Goal: Information Seeking & Learning: Find specific fact

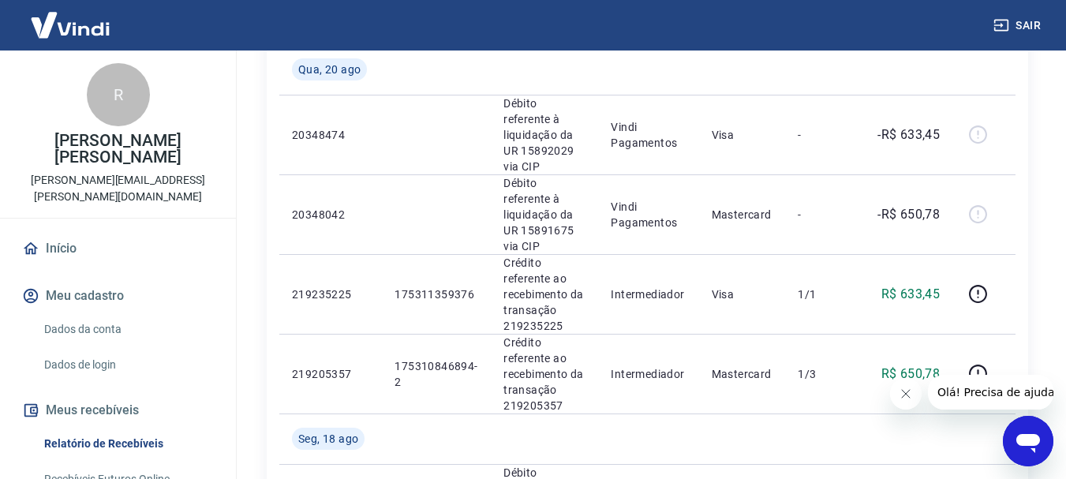
scroll to position [316, 0]
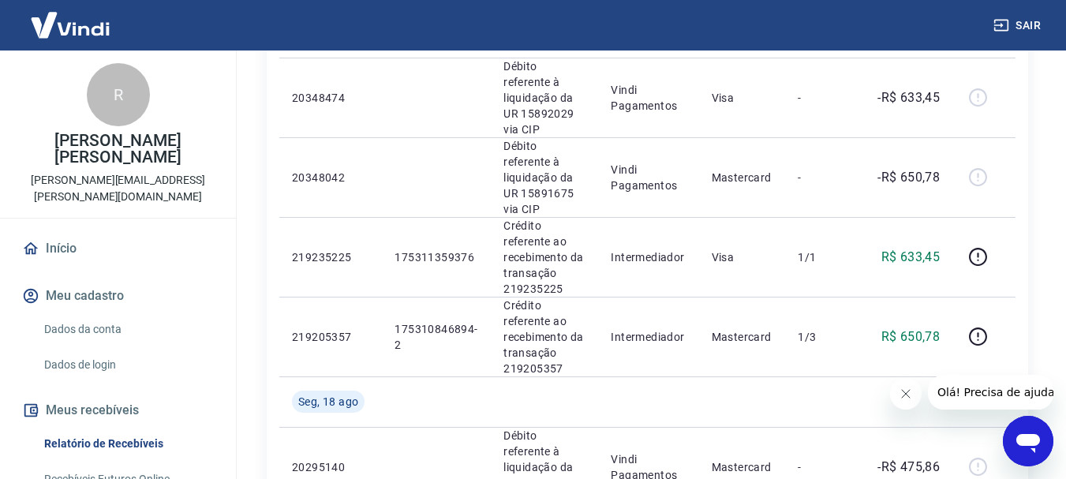
click at [903, 395] on icon "Fechar mensagem da empresa" at bounding box center [905, 394] width 8 height 8
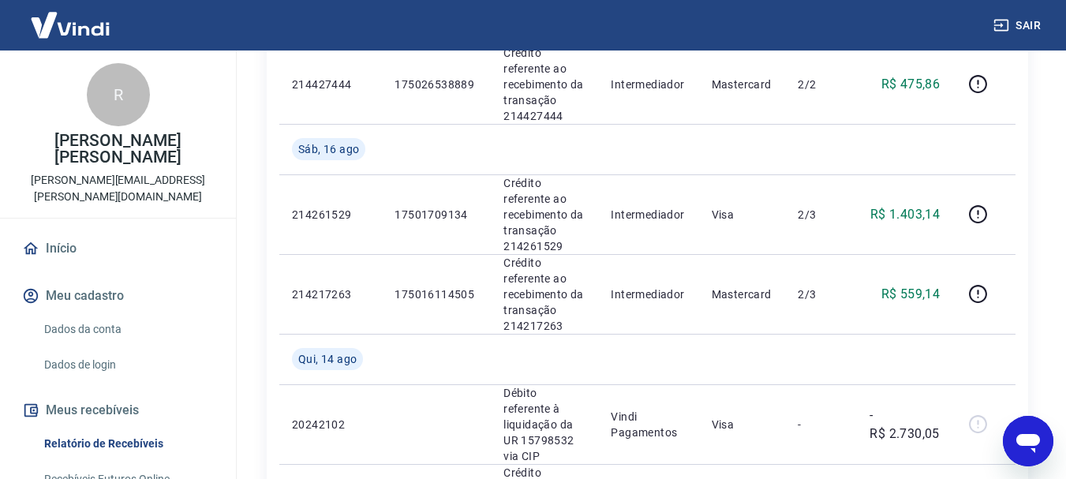
scroll to position [1183, 0]
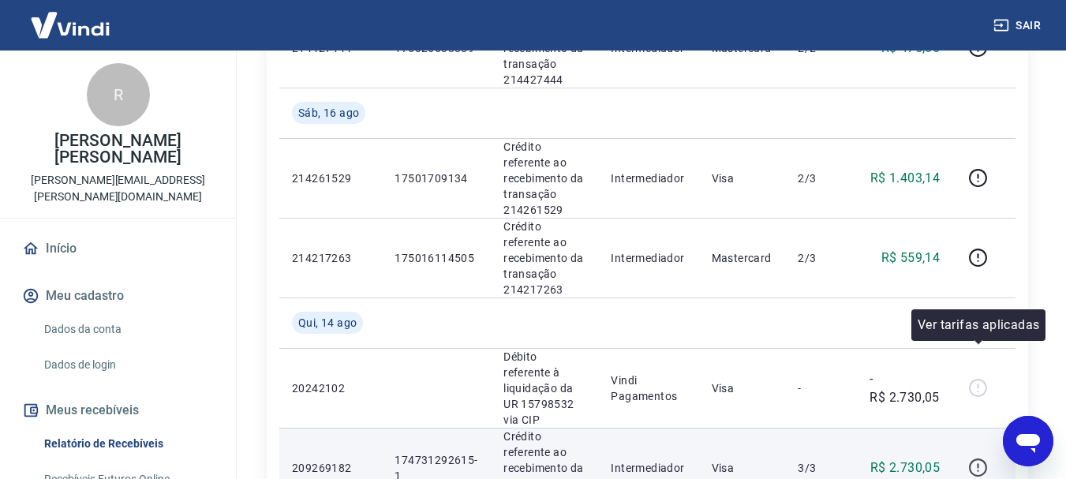
click at [982, 458] on icon "button" at bounding box center [978, 468] width 20 height 20
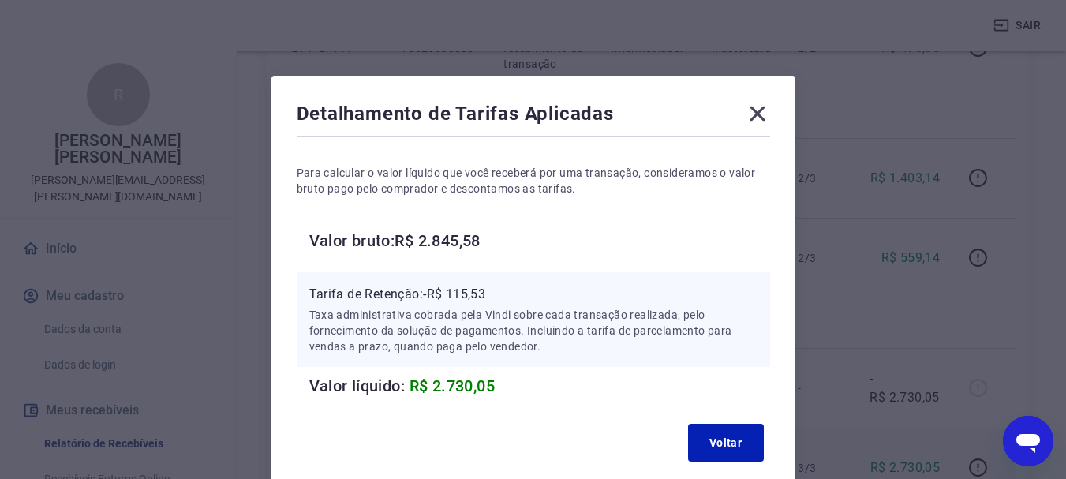
click at [761, 116] on icon at bounding box center [757, 113] width 25 height 25
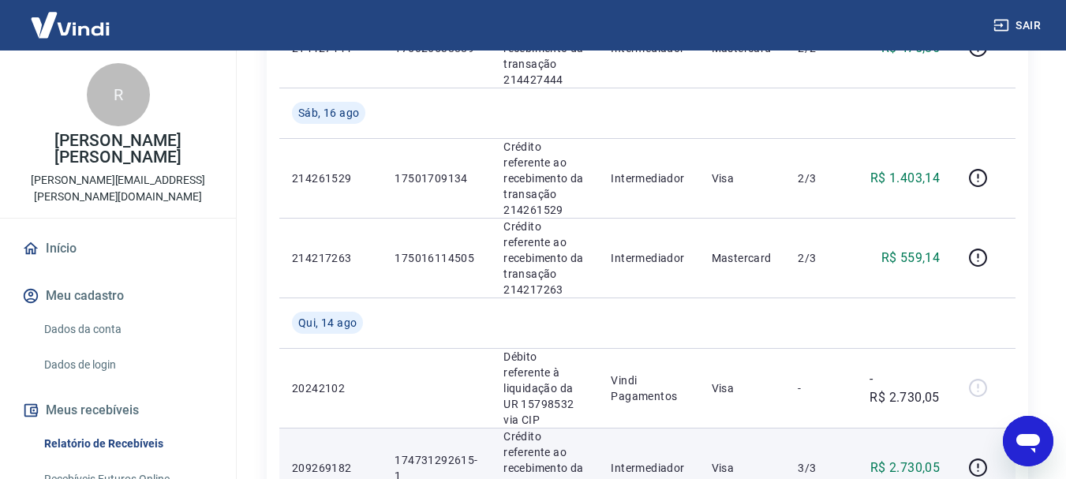
click at [526, 428] on p "Crédito referente ao recebimento da transação 209269182" at bounding box center [544, 467] width 82 height 79
copy p "209269182"
click at [975, 458] on icon "button" at bounding box center [978, 468] width 20 height 20
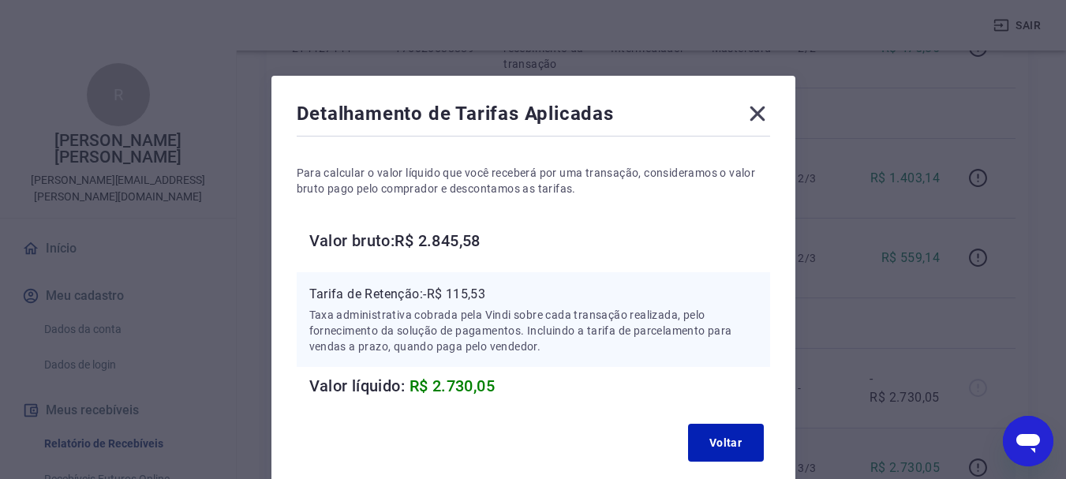
click at [755, 114] on icon at bounding box center [757, 113] width 25 height 25
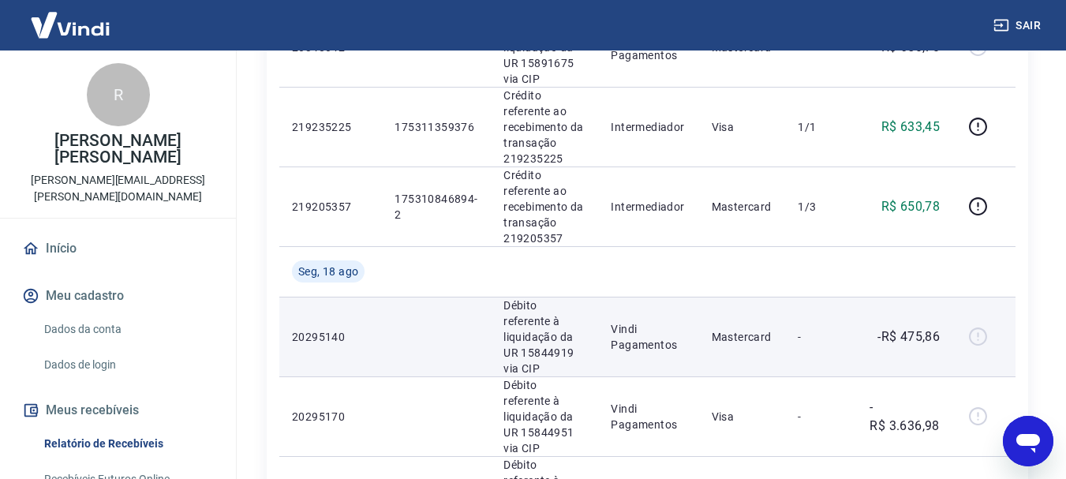
scroll to position [473, 0]
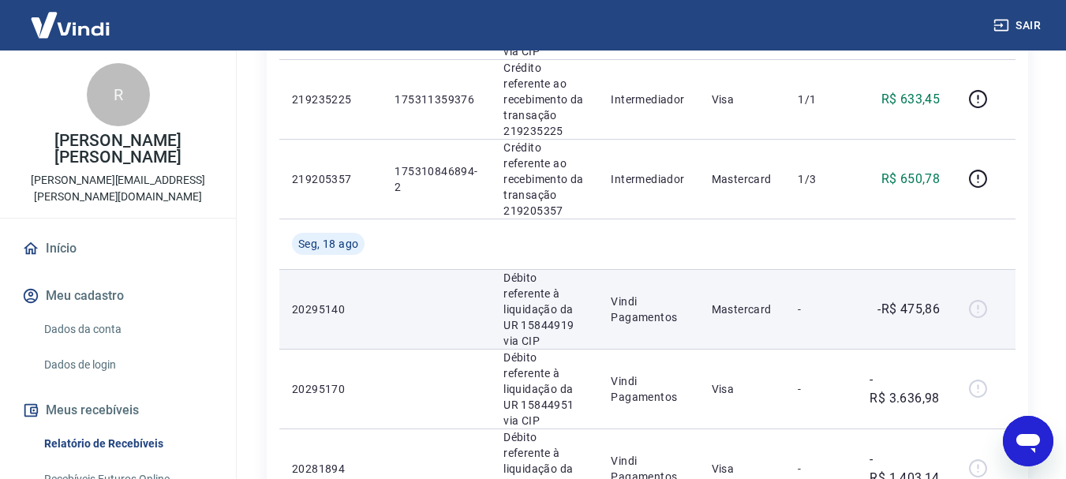
click at [880, 300] on p "-R$ 475,86" at bounding box center [908, 309] width 62 height 19
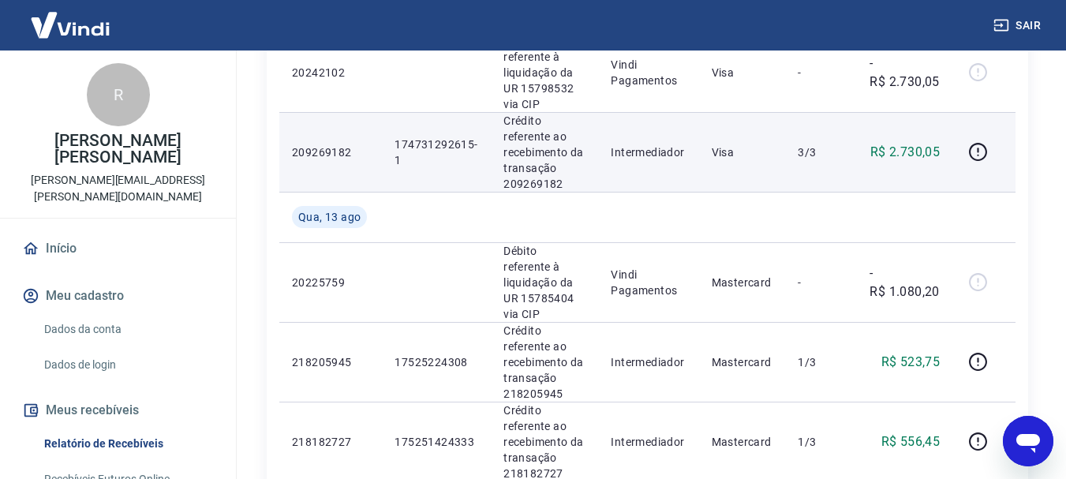
scroll to position [1943, 0]
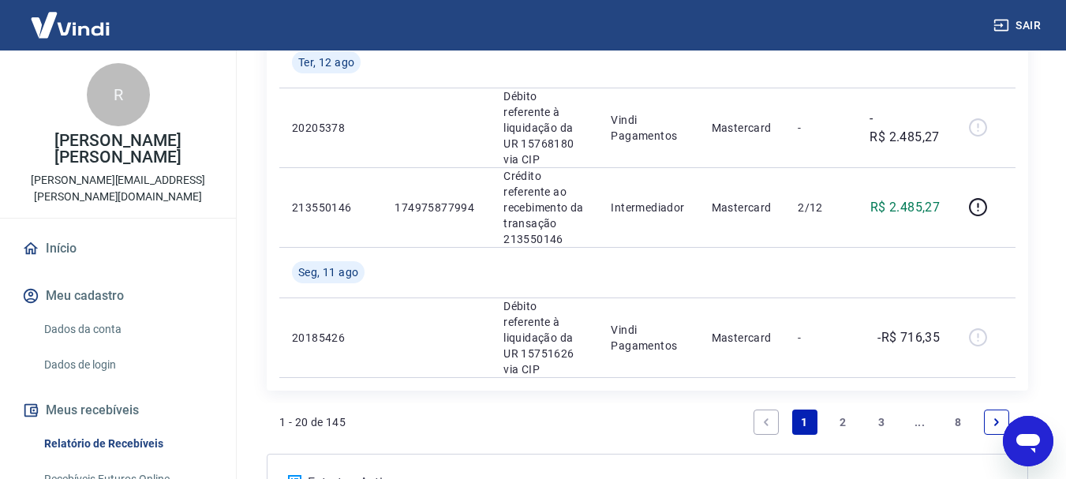
click at [843, 409] on link "2" at bounding box center [842, 421] width 25 height 25
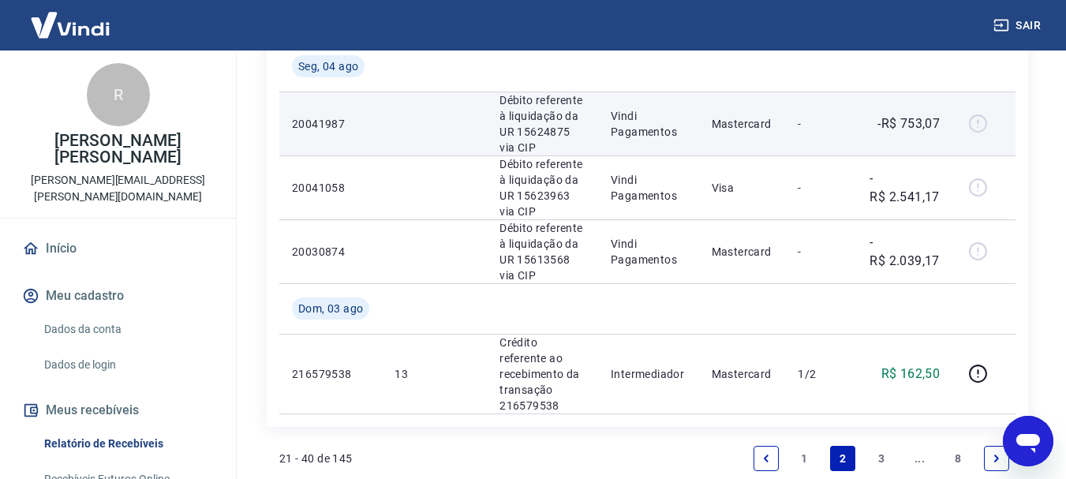
scroll to position [1735, 0]
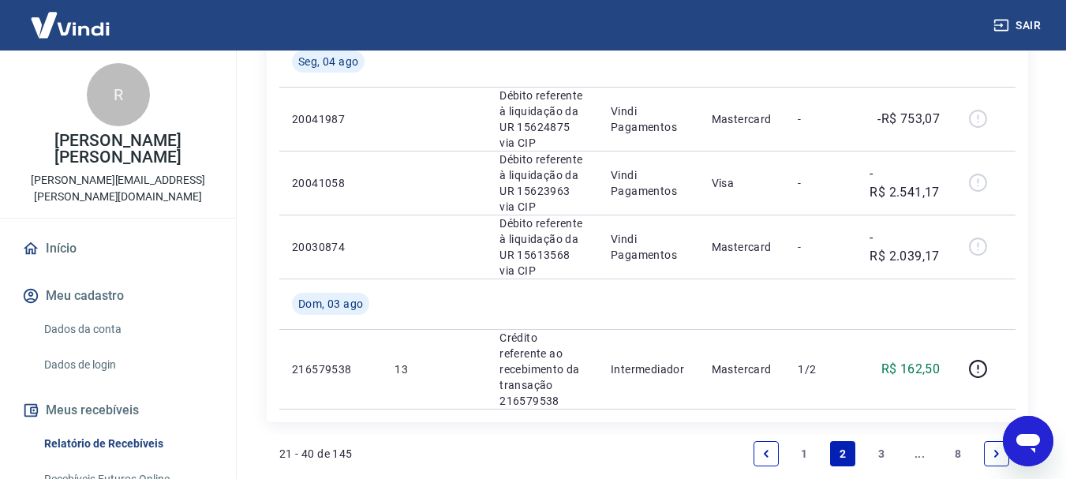
click at [805, 441] on link "1" at bounding box center [804, 453] width 25 height 25
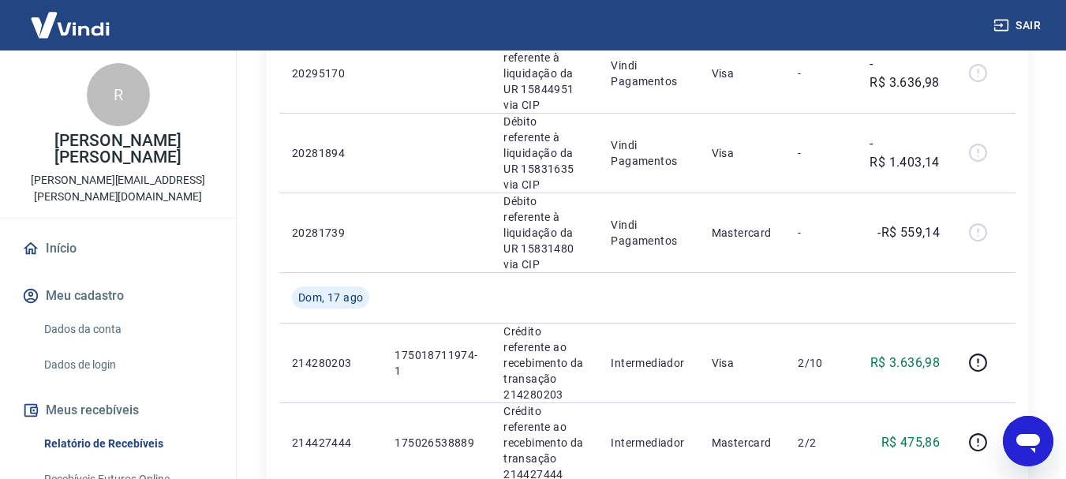
scroll to position [868, 0]
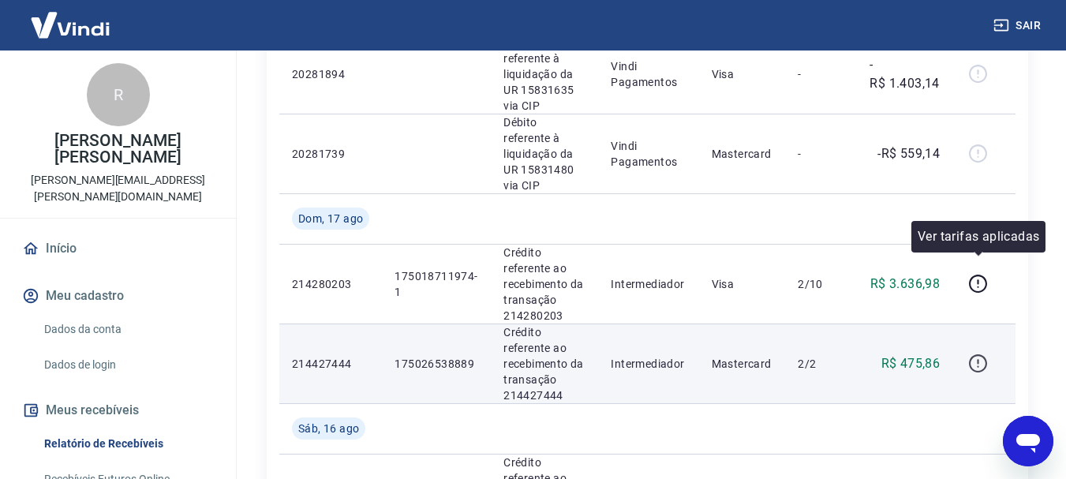
click at [978, 359] on icon "button" at bounding box center [978, 361] width 2 height 5
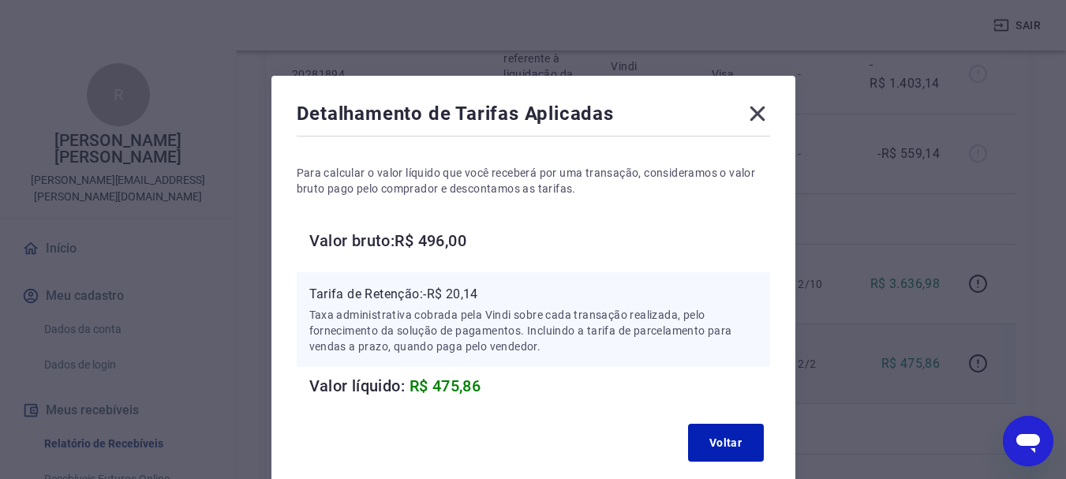
click at [763, 112] on icon at bounding box center [757, 113] width 25 height 25
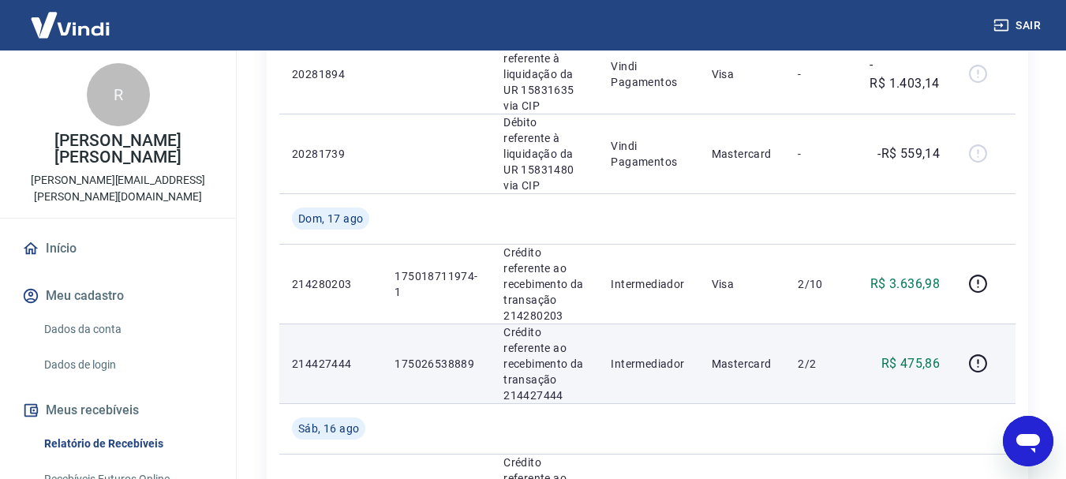
click at [541, 324] on p "Crédito referente ao recebimento da transação 214427444" at bounding box center [544, 363] width 82 height 79
copy p "214427444"
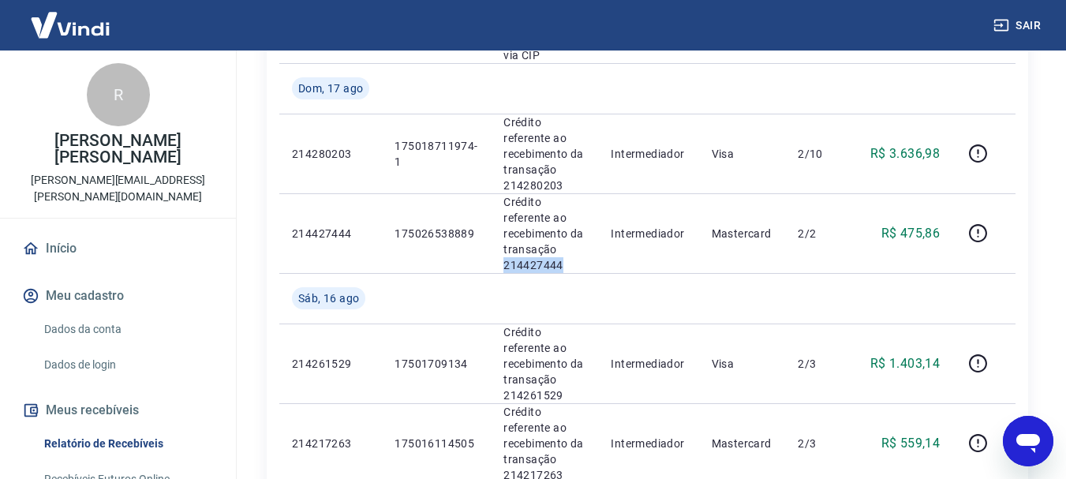
scroll to position [1026, 0]
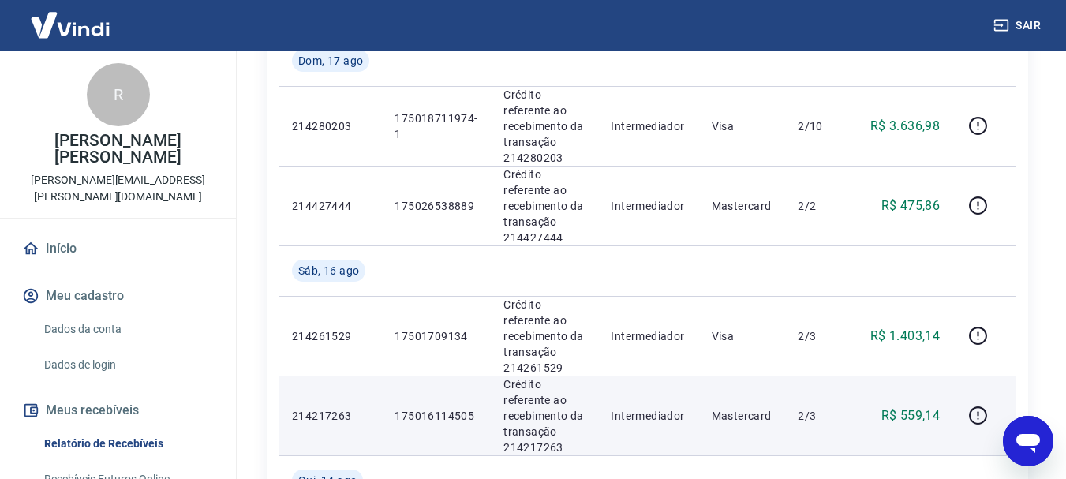
click at [544, 376] on p "Crédito referente ao recebimento da transação 214217263" at bounding box center [544, 415] width 82 height 79
copy p "214217263"
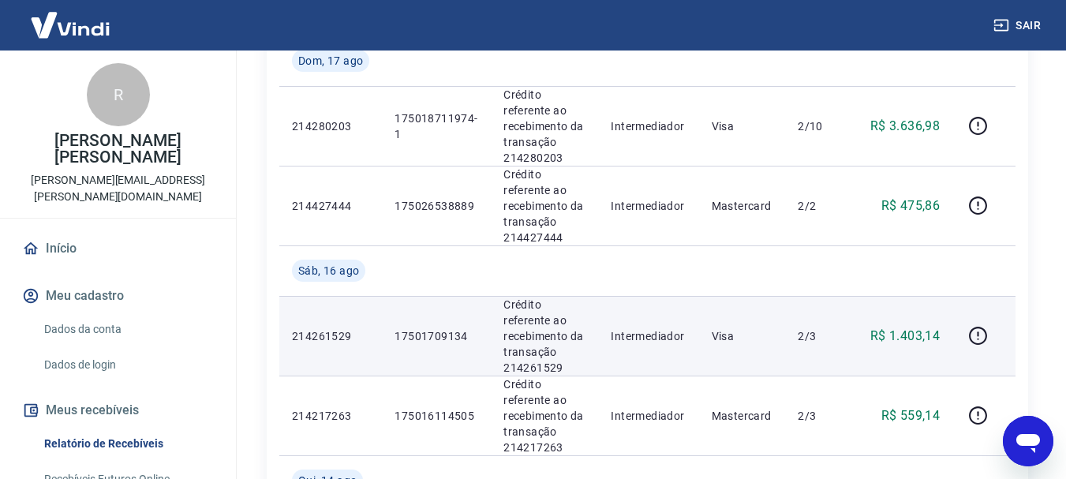
click at [532, 297] on p "Crédito referente ao recebimento da transação 214261529" at bounding box center [544, 336] width 82 height 79
copy p "214261529"
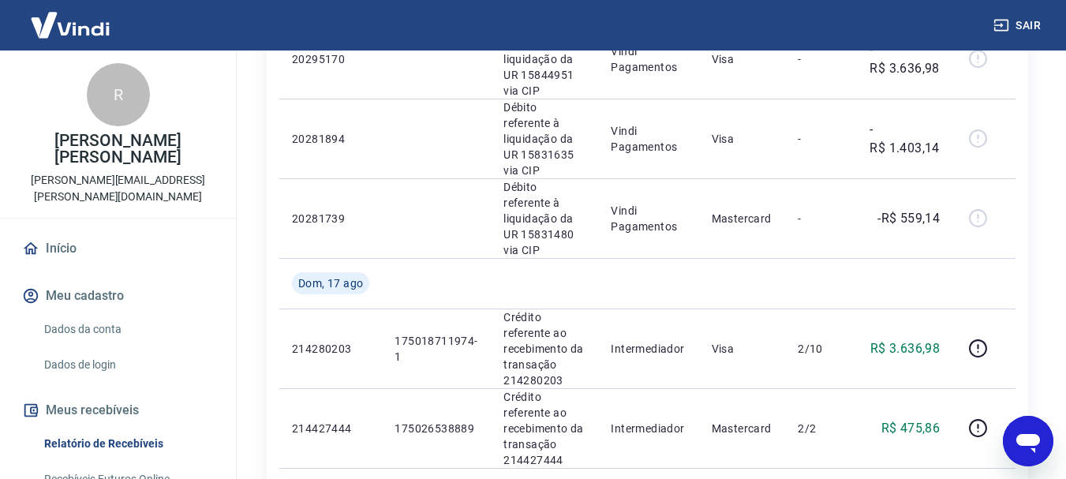
scroll to position [789, 0]
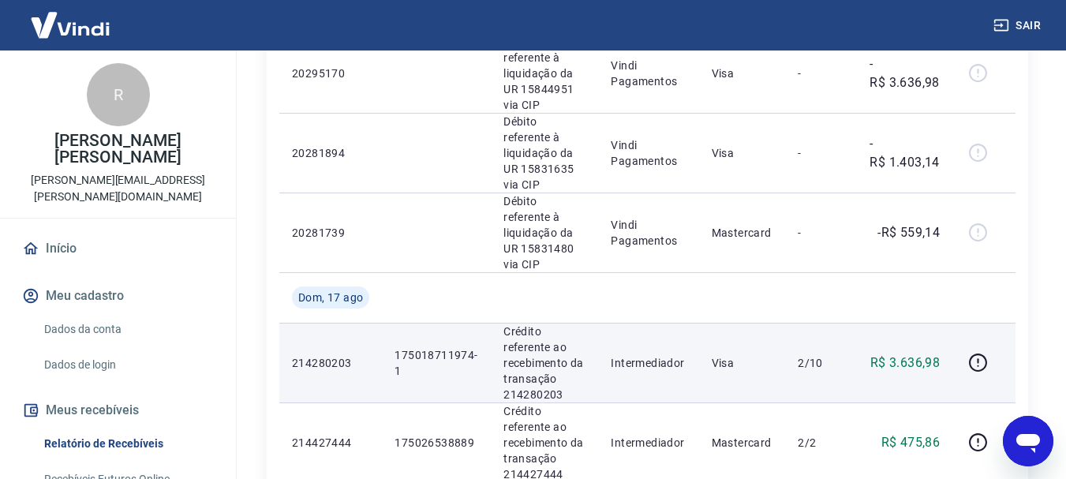
click at [538, 323] on p "Crédito referente ao recebimento da transação 214280203" at bounding box center [544, 362] width 82 height 79
copy p "214280203"
